Goal: Find specific page/section: Find specific page/section

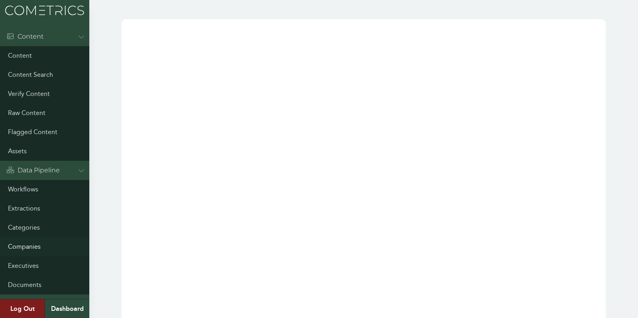
click at [30, 240] on link "Companies" at bounding box center [44, 247] width 89 height 19
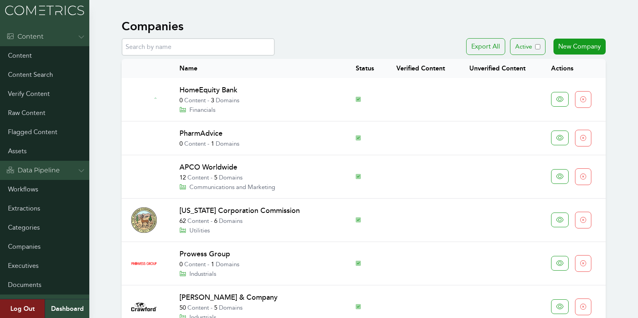
click at [214, 46] on input "text" at bounding box center [198, 47] width 153 height 18
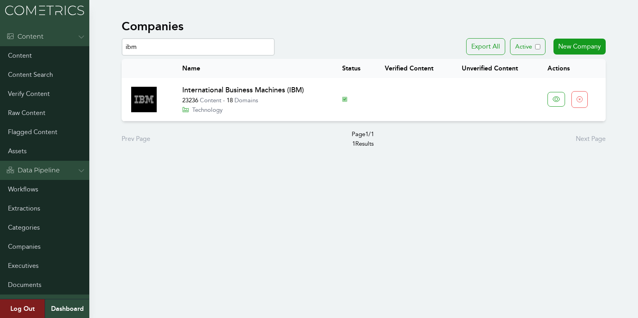
drag, startPoint x: 178, startPoint y: 53, endPoint x: 80, endPoint y: 18, distance: 104.8
click at [80, 18] on div "Menu Content Content Content Search Verify Content Raw Content Flagged Content …" at bounding box center [319, 84] width 638 height 168
type input "d"
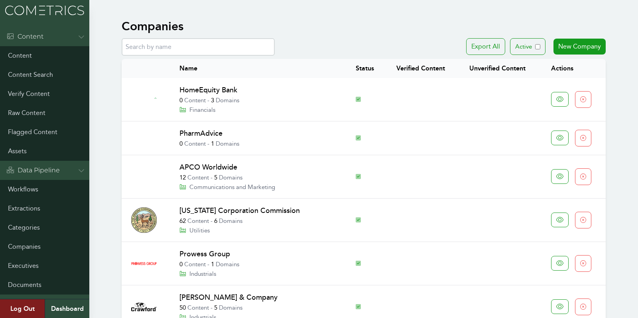
click at [147, 51] on input "text" at bounding box center [198, 47] width 153 height 18
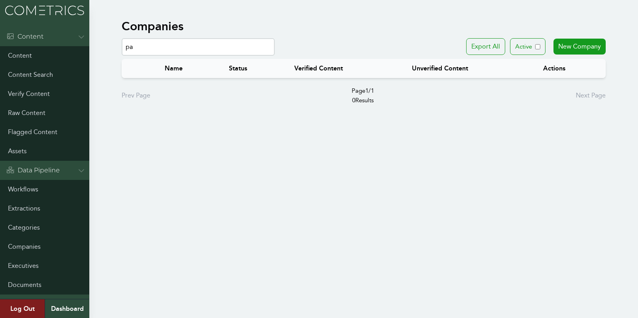
type input "p"
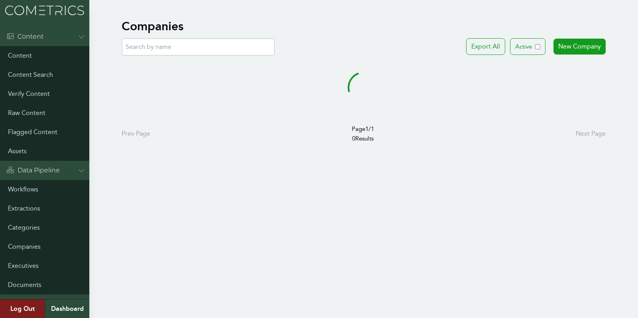
click at [215, 48] on input "text" at bounding box center [198, 47] width 153 height 18
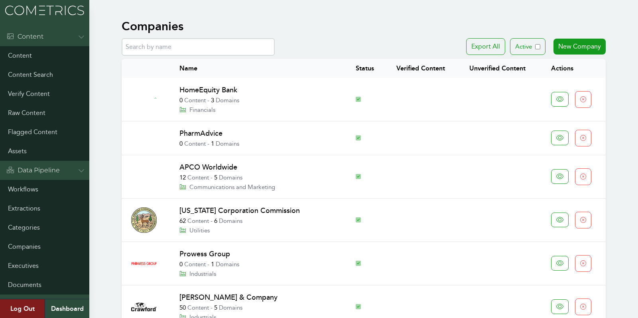
click at [162, 49] on input "text" at bounding box center [198, 47] width 153 height 18
type input "ibm"
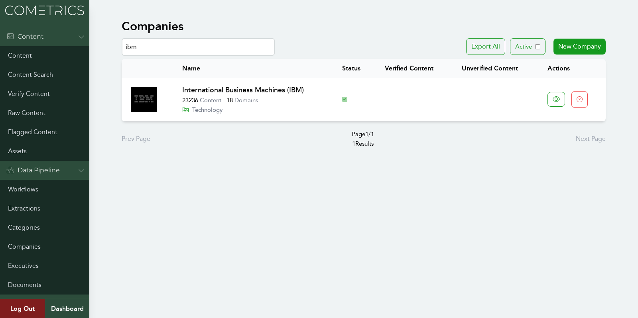
click at [12, 17] on img at bounding box center [44, 10] width 89 height 21
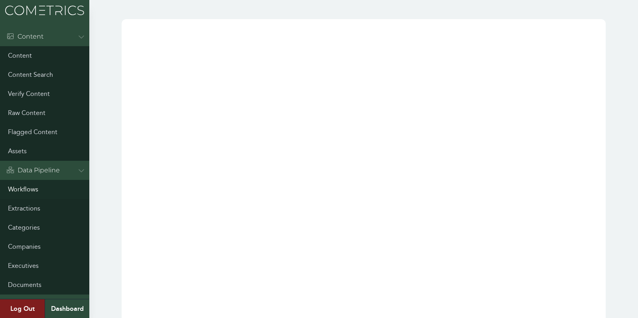
click at [30, 189] on link "Workflows" at bounding box center [44, 189] width 89 height 19
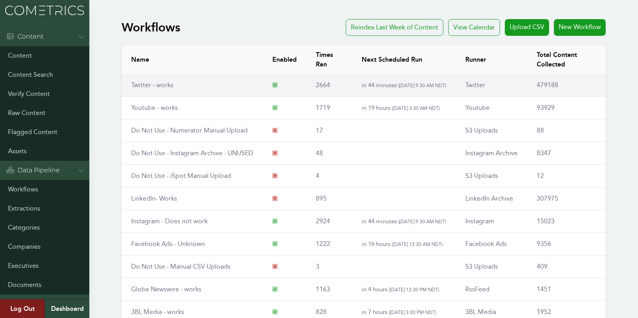
click at [127, 83] on td "Twitter - works" at bounding box center [192, 85] width 141 height 23
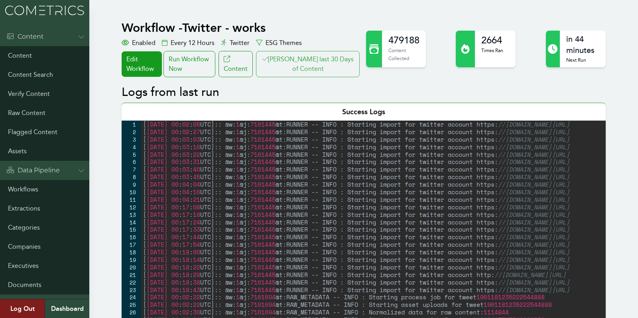
click at [321, 63] on button "Clair last 30 Days of Content" at bounding box center [308, 64] width 104 height 26
click at [344, 48] on div "Workflow - Twitter - works Enabled Every 12 Hours Twitter ESG Themes Edit Workf…" at bounding box center [242, 49] width 240 height 57
click at [344, 57] on button "[PERSON_NAME] last 30 Days of Content" at bounding box center [308, 64] width 104 height 26
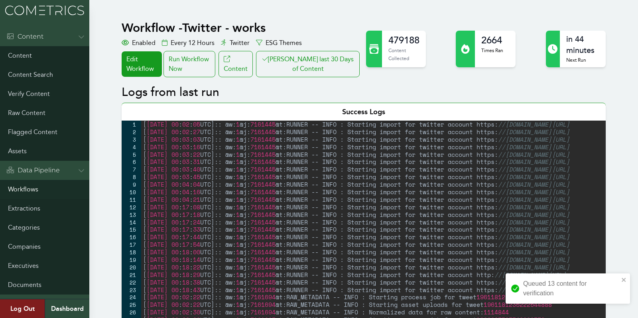
click at [23, 190] on link "Workflows" at bounding box center [44, 189] width 89 height 19
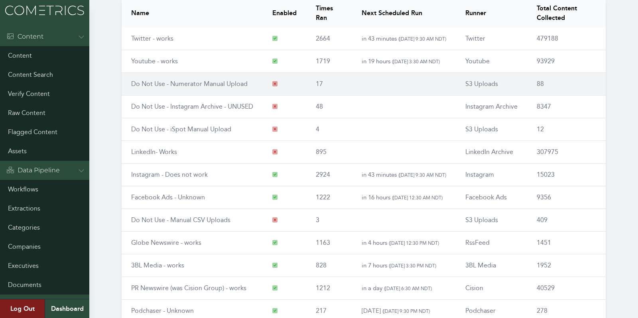
scroll to position [49, 0]
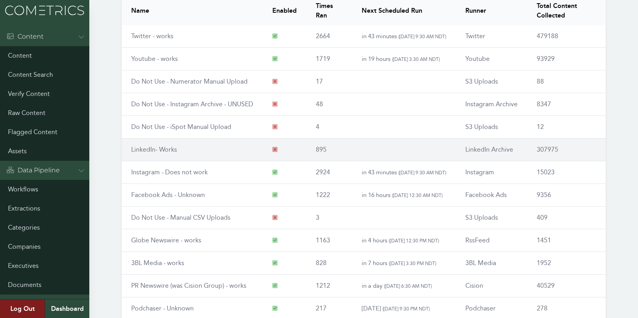
click at [155, 146] on link "LinkedIn- Works" at bounding box center [154, 150] width 46 height 8
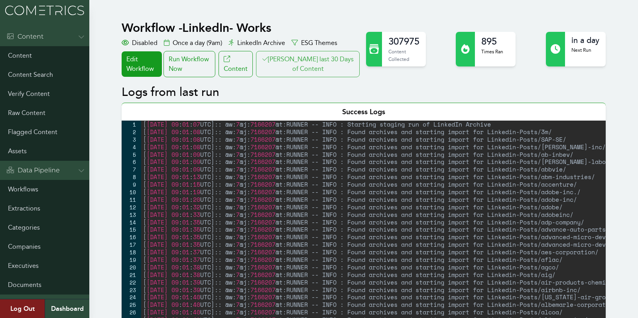
click at [320, 72] on button "Clair last 30 Days of Content" at bounding box center [308, 64] width 104 height 26
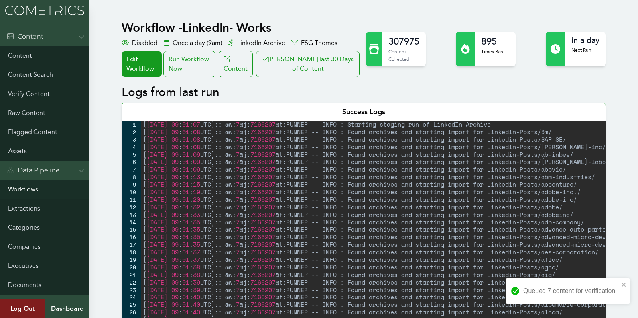
click at [22, 196] on link "Workflows" at bounding box center [44, 189] width 89 height 19
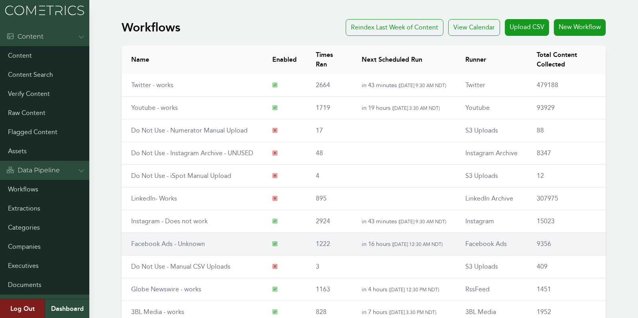
scroll to position [93, 0]
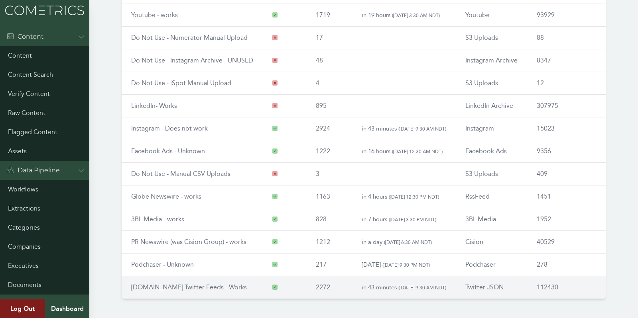
click at [159, 286] on link "[DOMAIN_NAME] Twitter Feeds - Works" at bounding box center [189, 288] width 116 height 8
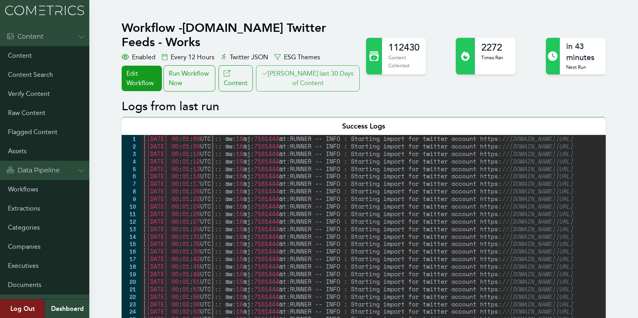
click at [310, 65] on button "[PERSON_NAME] last 30 Days of Content" at bounding box center [308, 78] width 104 height 26
